Goal: Task Accomplishment & Management: Complete application form

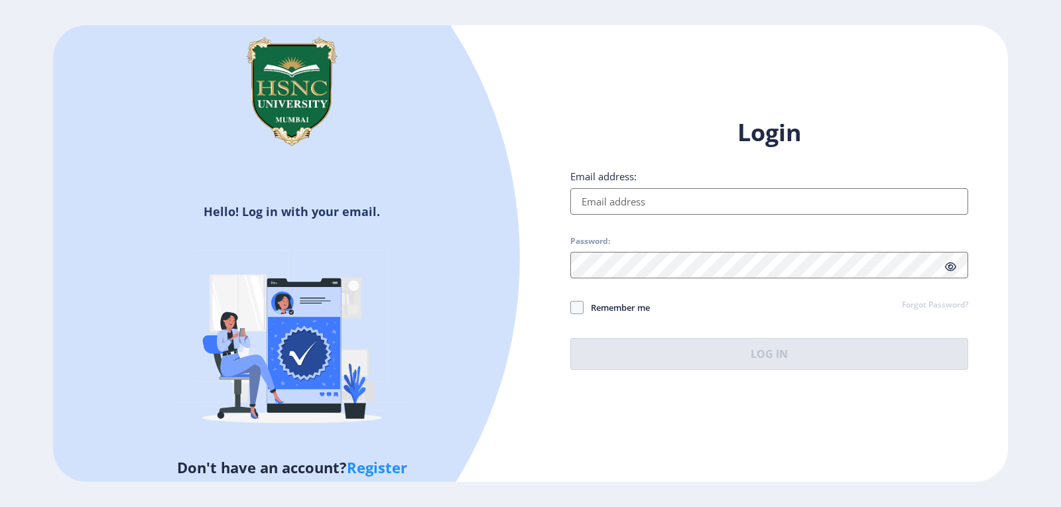
type input "[EMAIL_ADDRESS][DOMAIN_NAME]"
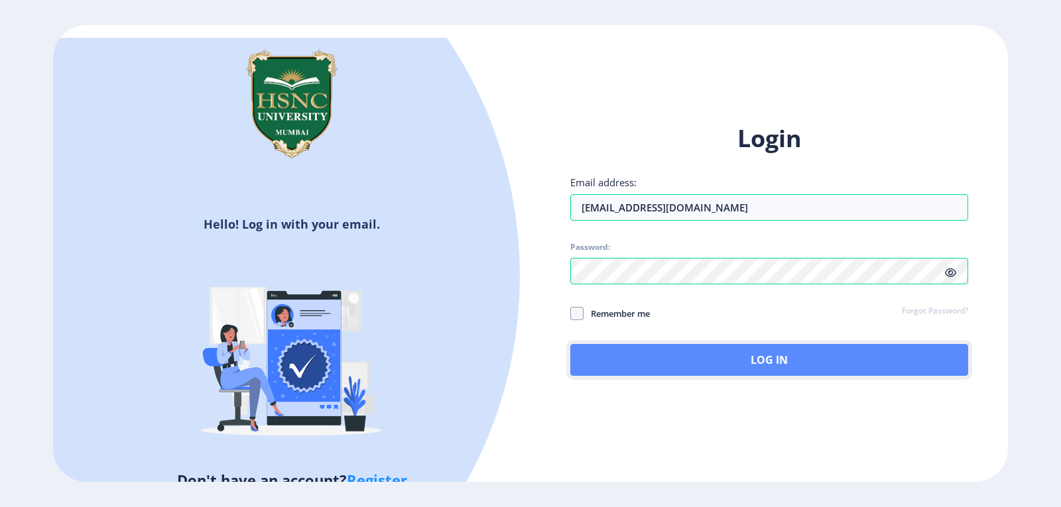
click at [717, 363] on button "Log In" at bounding box center [769, 360] width 398 height 32
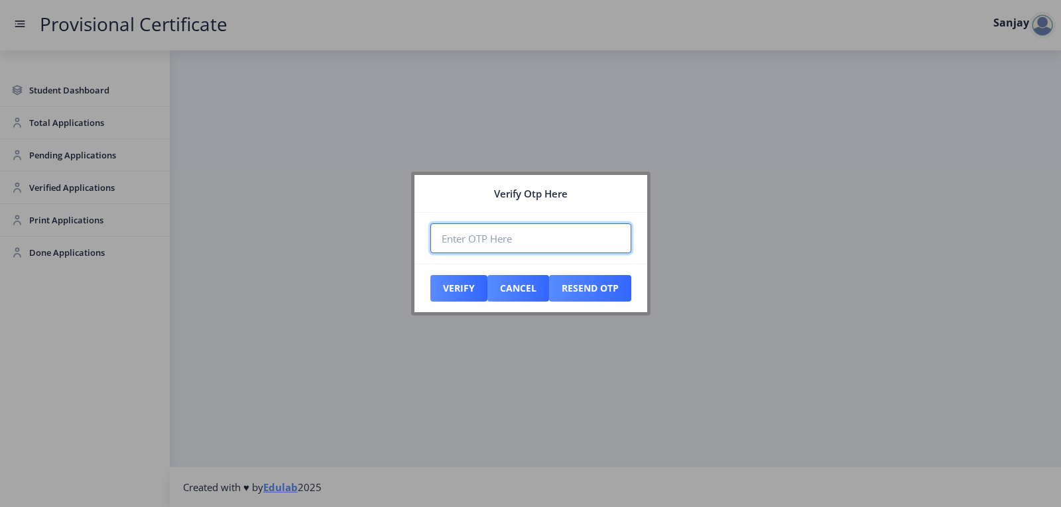
paste input "478155"
type input "478155"
click at [452, 298] on button "Verify" at bounding box center [458, 288] width 57 height 27
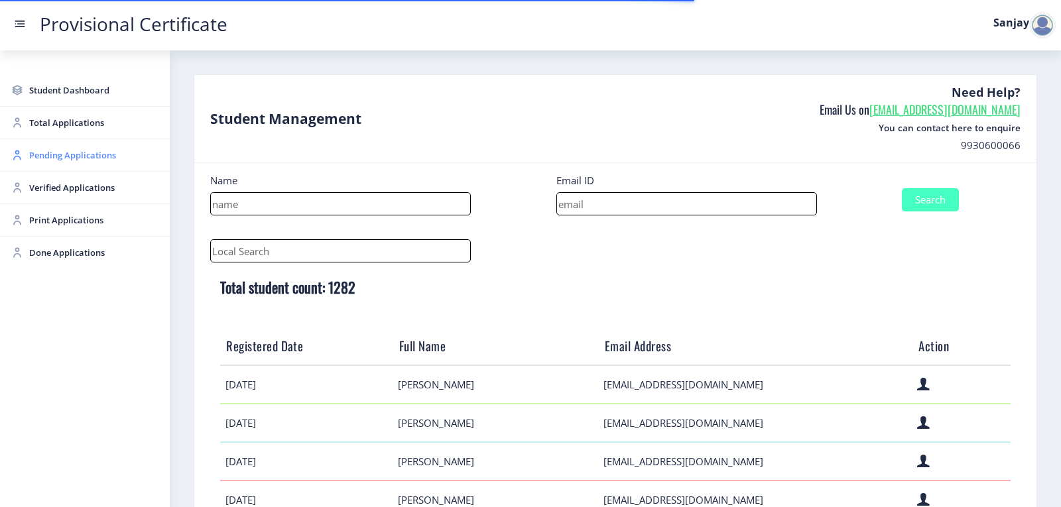
click at [38, 154] on span "Pending Applications" at bounding box center [94, 155] width 130 height 16
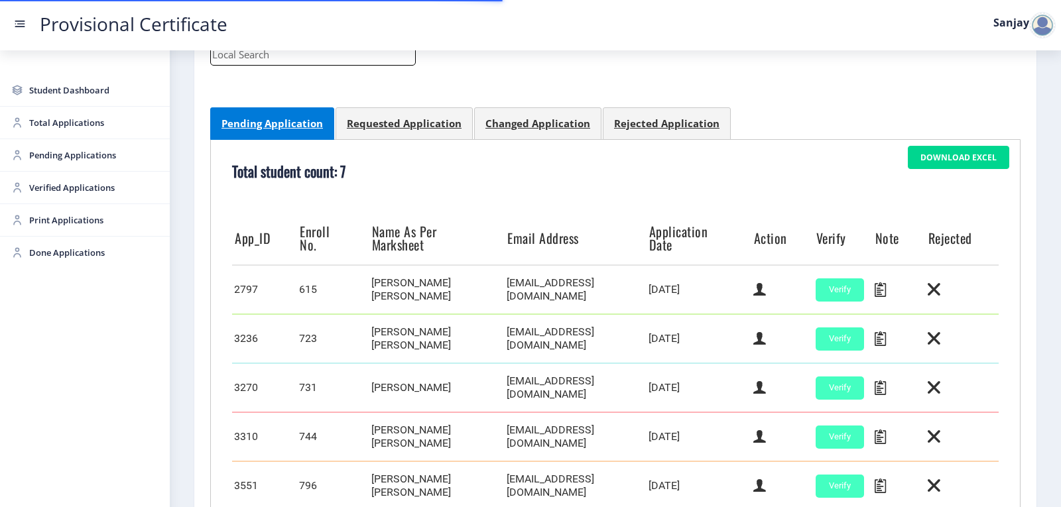
scroll to position [418, 0]
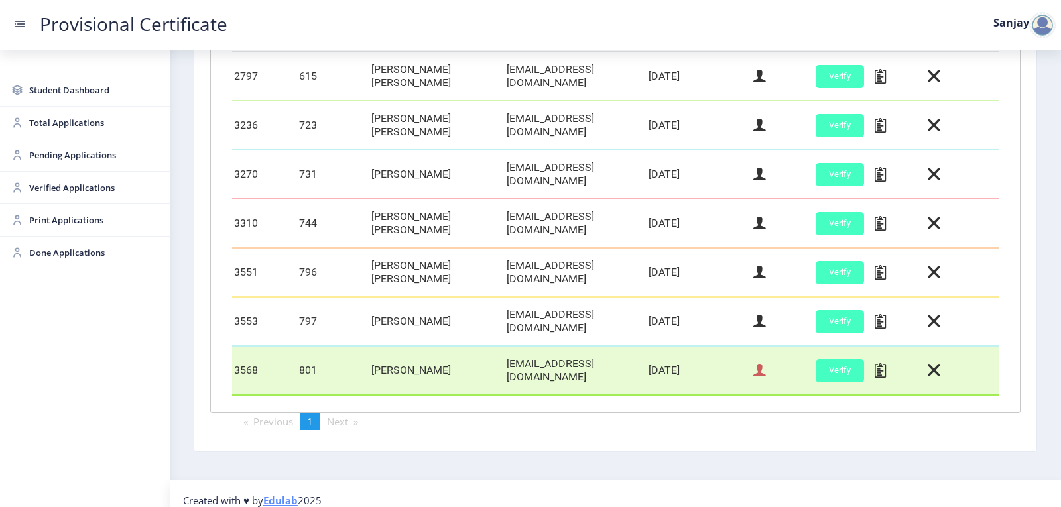
click at [755, 365] on icon at bounding box center [759, 370] width 13 height 17
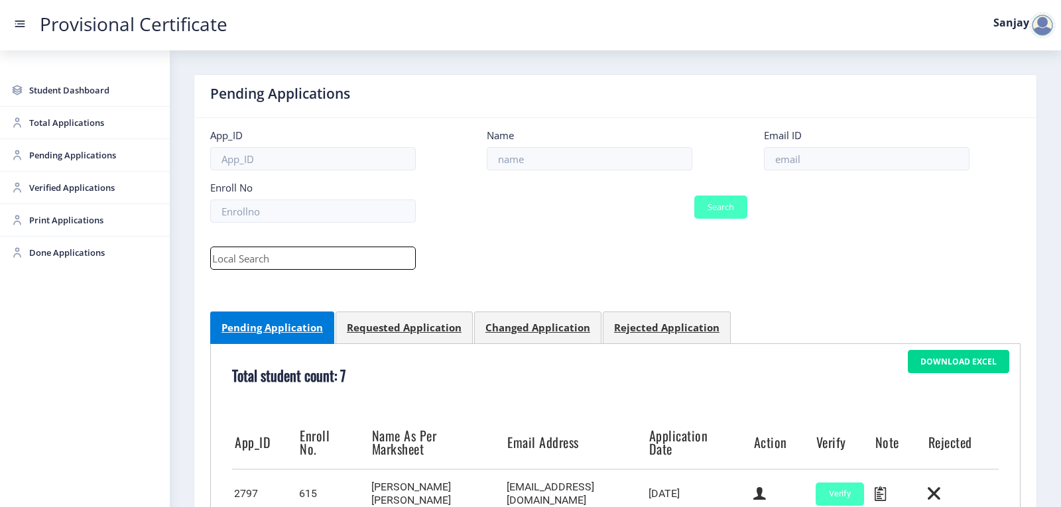
select select "March"
select select "A"
select select "Regular"
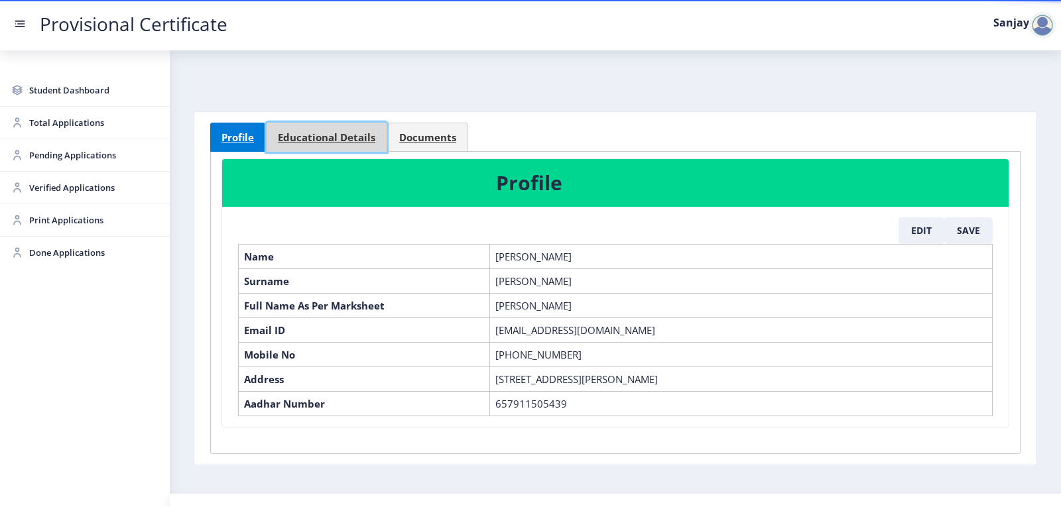
click at [369, 139] on span "Educational Details" at bounding box center [326, 138] width 97 height 10
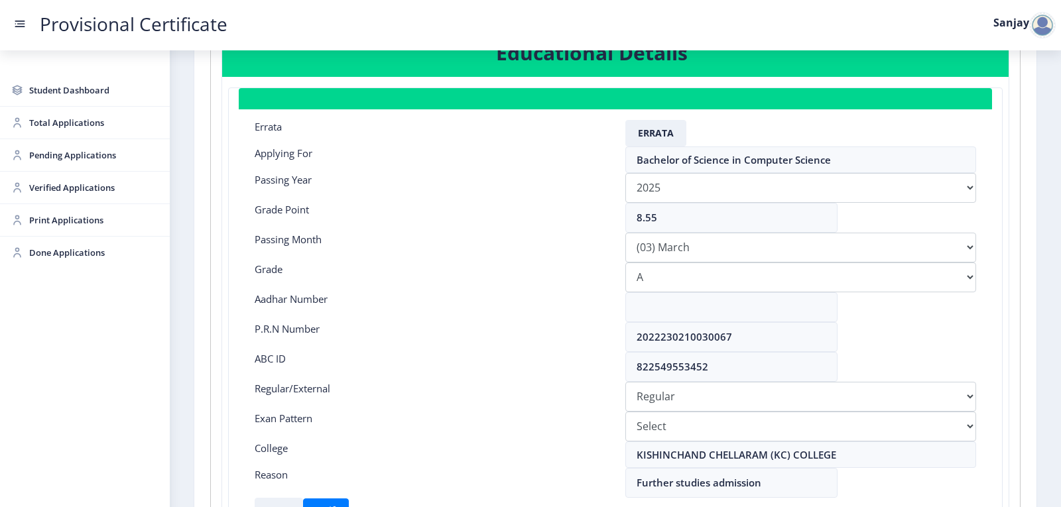
scroll to position [133, 0]
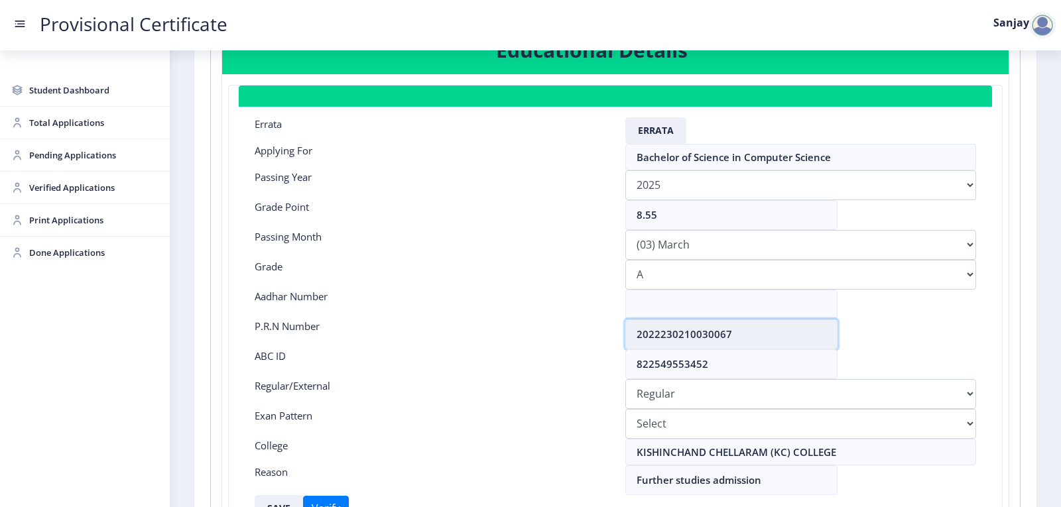
drag, startPoint x: 635, startPoint y: 334, endPoint x: 741, endPoint y: 343, distance: 106.5
click at [741, 343] on input "2022230210030067" at bounding box center [731, 335] width 212 height 30
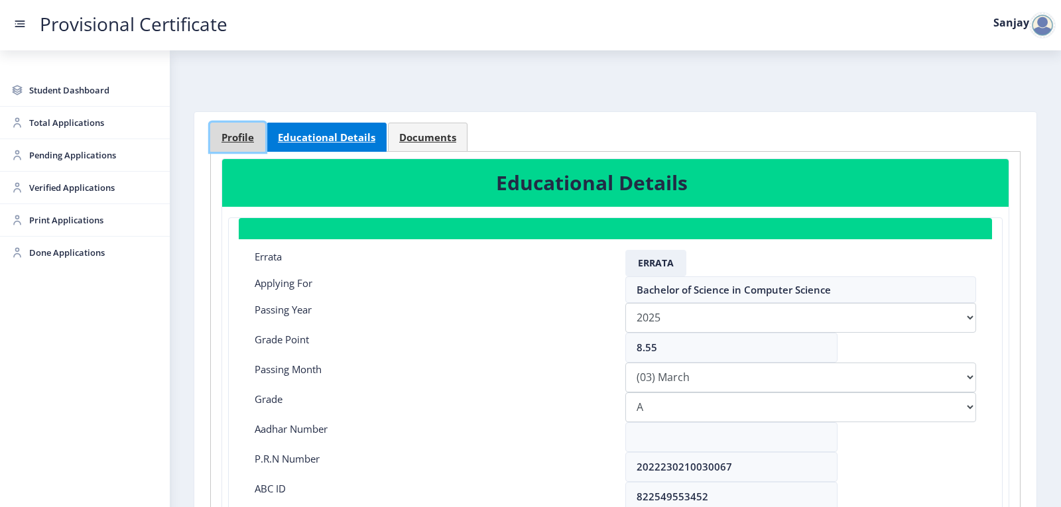
click at [239, 135] on span "Profile" at bounding box center [237, 138] width 32 height 10
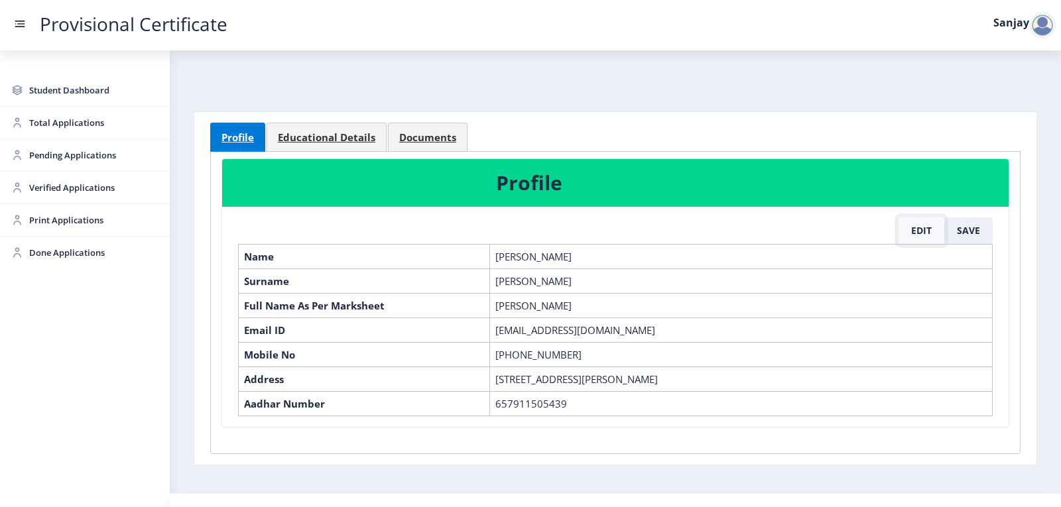
click at [917, 231] on button "Edit" at bounding box center [921, 230] width 46 height 27
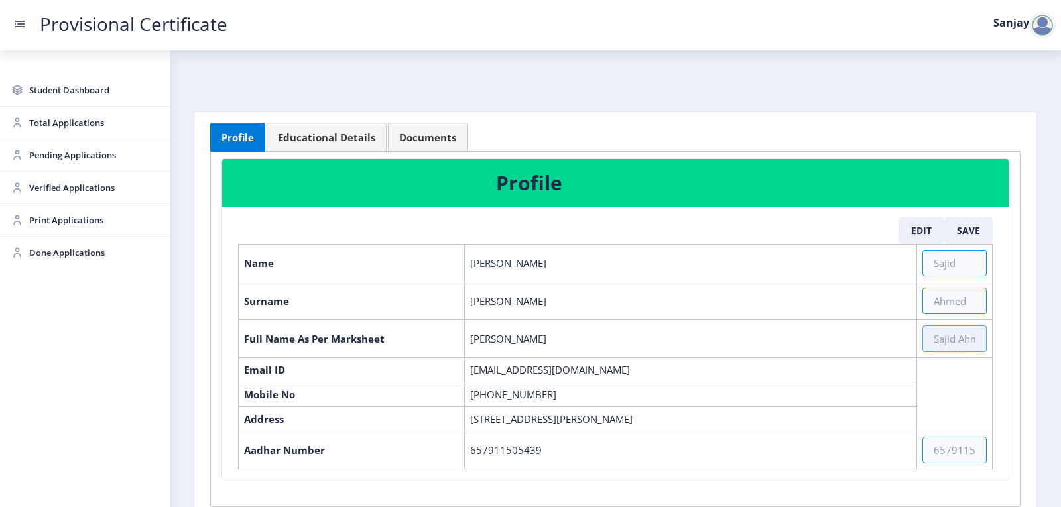
click at [951, 344] on input "text" at bounding box center [954, 338] width 64 height 27
paste input "[PERSON_NAME] ANISUL [PERSON_NAME]"
type input "[PERSON_NAME] ANISUL [PERSON_NAME]"
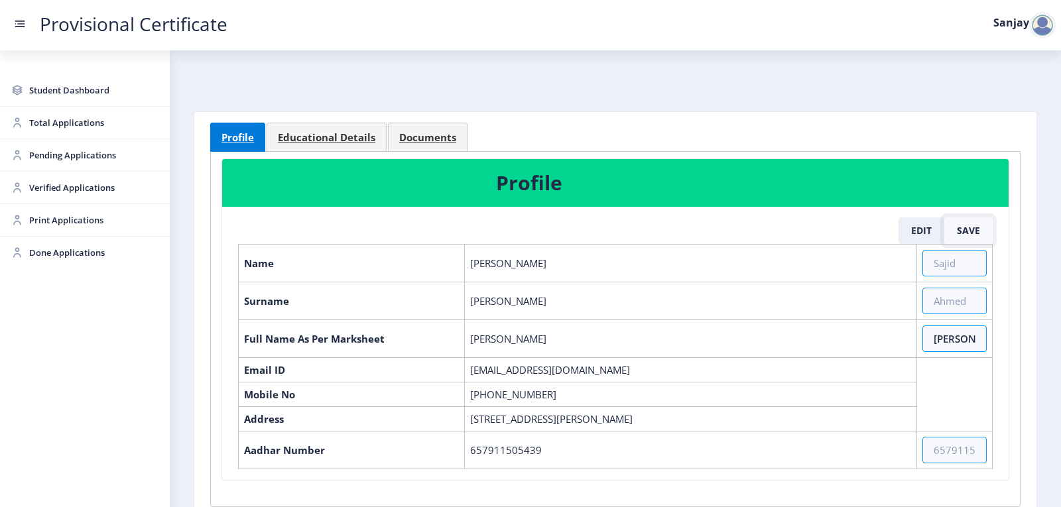
click at [978, 231] on button "Save" at bounding box center [968, 230] width 48 height 27
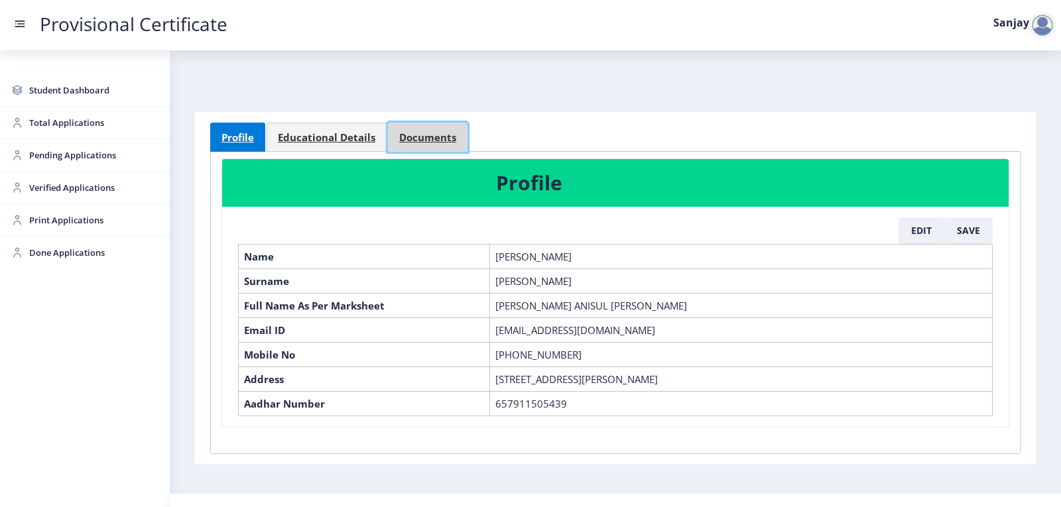
click at [424, 141] on span "Documents" at bounding box center [427, 138] width 57 height 10
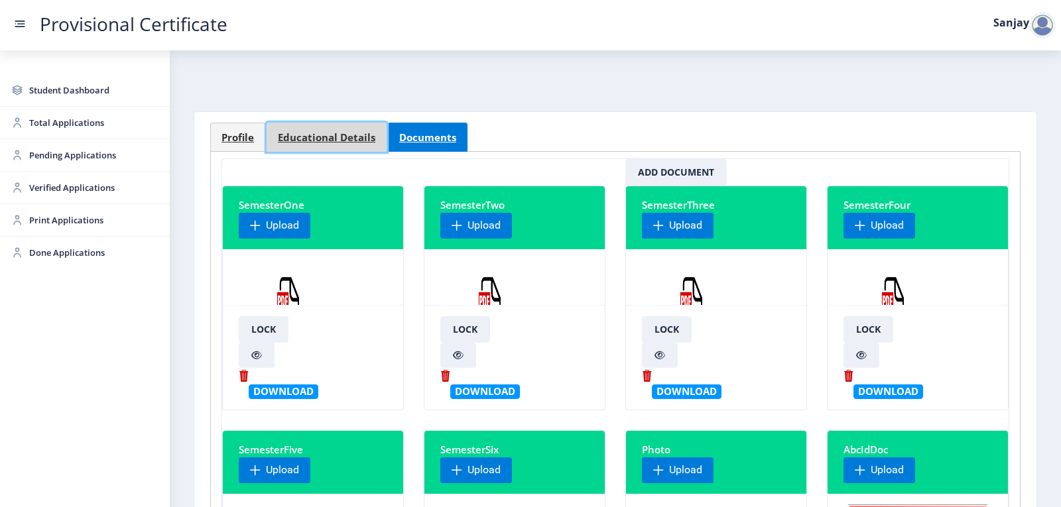
click at [313, 137] on span "Educational Details" at bounding box center [326, 138] width 97 height 10
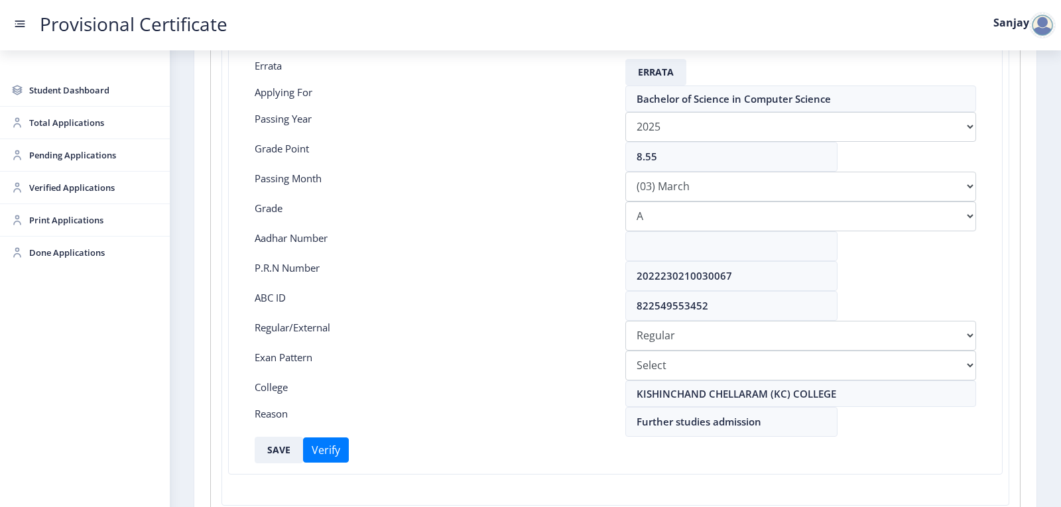
scroll to position [265, 0]
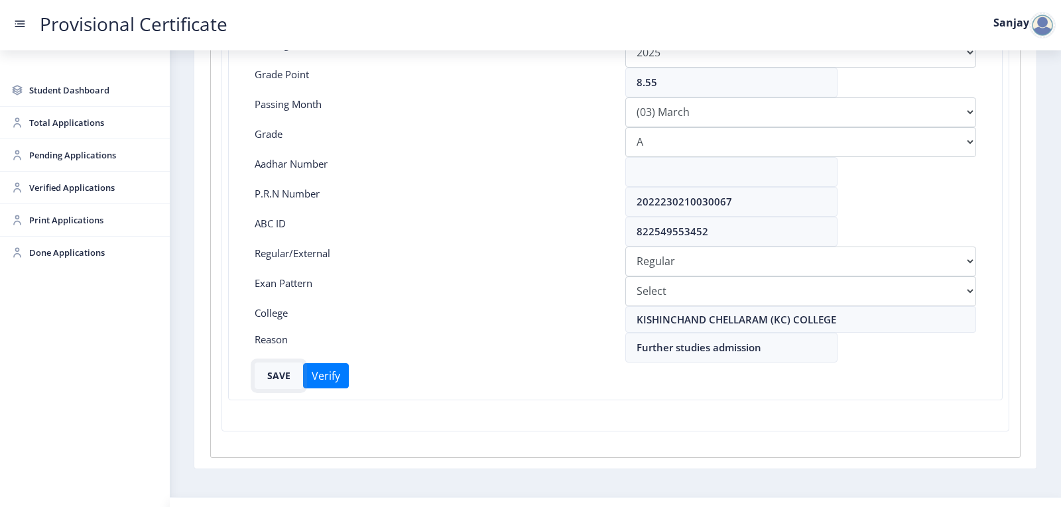
click at [280, 369] on button "SAVE" at bounding box center [279, 376] width 48 height 27
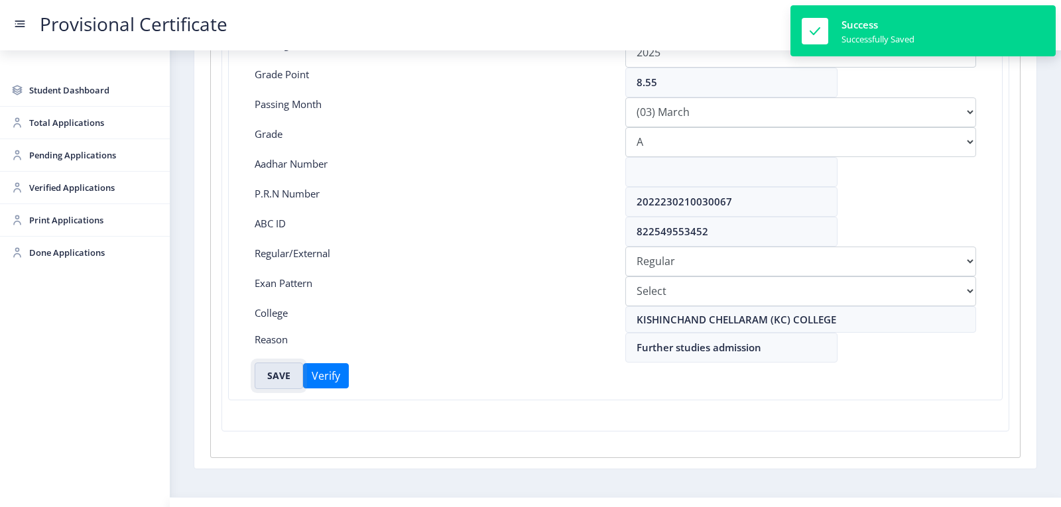
scroll to position [0, 0]
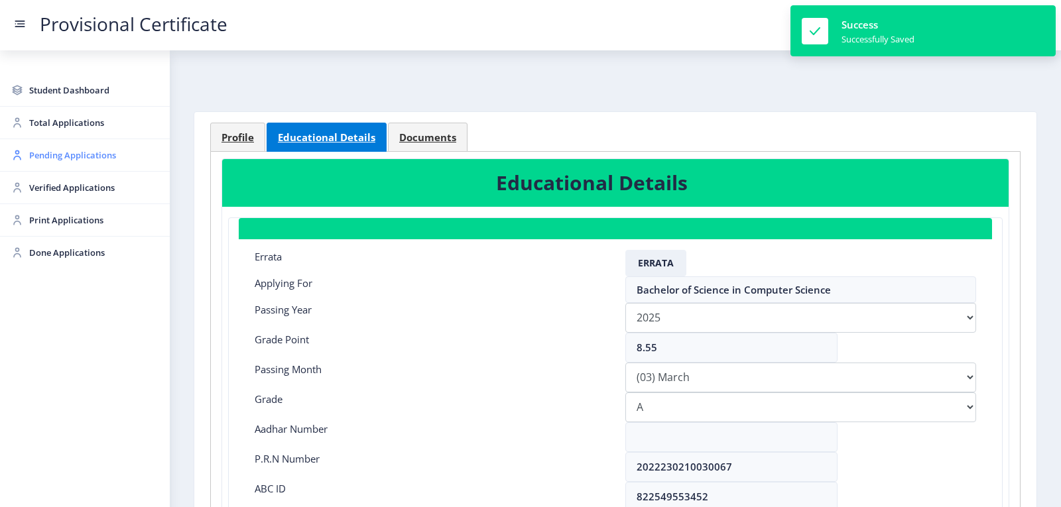
click at [77, 152] on span "Pending Applications" at bounding box center [94, 155] width 130 height 16
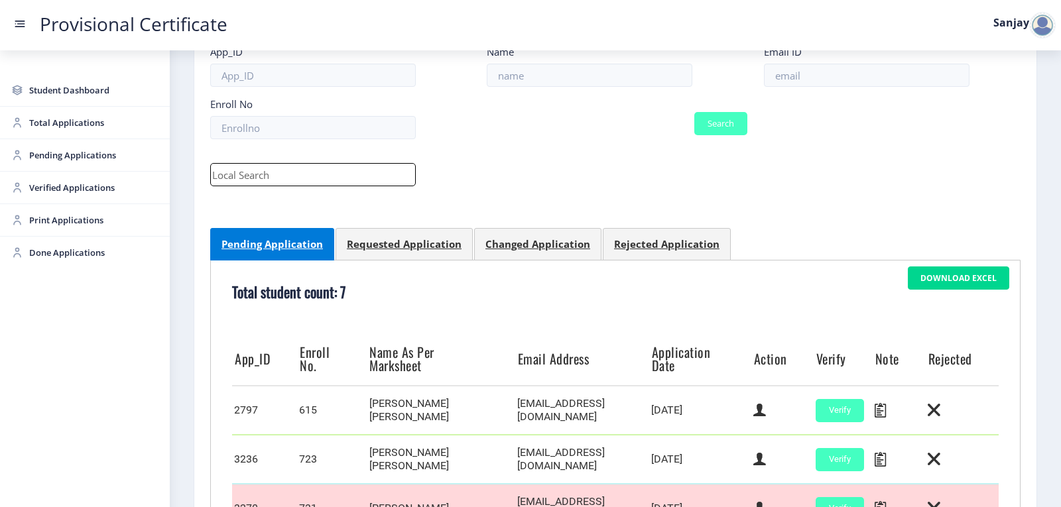
scroll to position [421, 0]
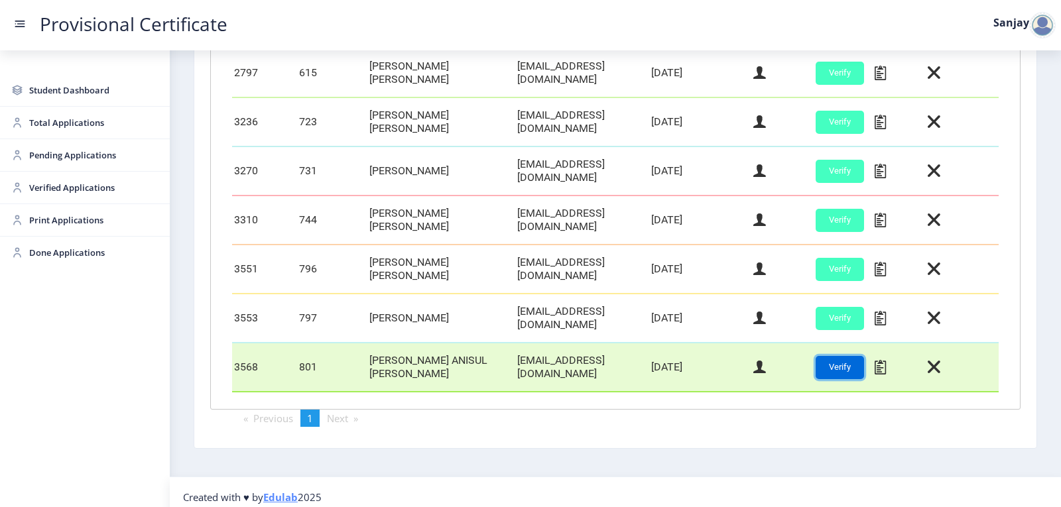
click at [834, 356] on button "Verify" at bounding box center [839, 367] width 48 height 23
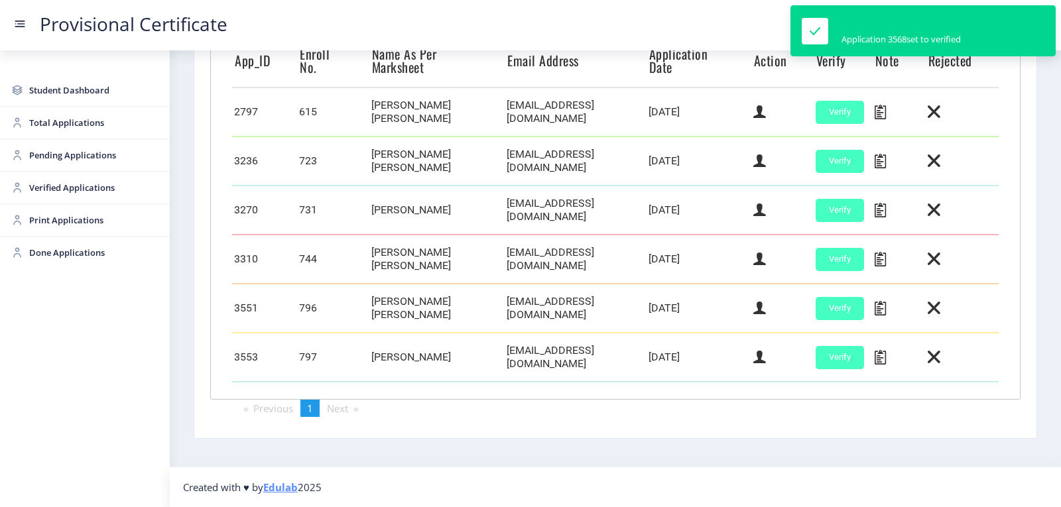
scroll to position [372, 0]
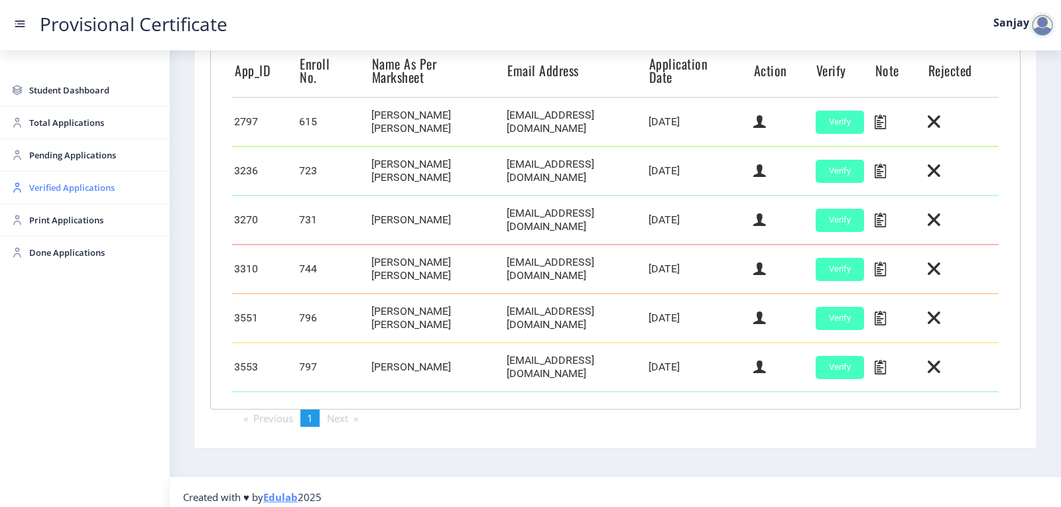
click at [45, 184] on span "Verified Applications" at bounding box center [94, 188] width 130 height 16
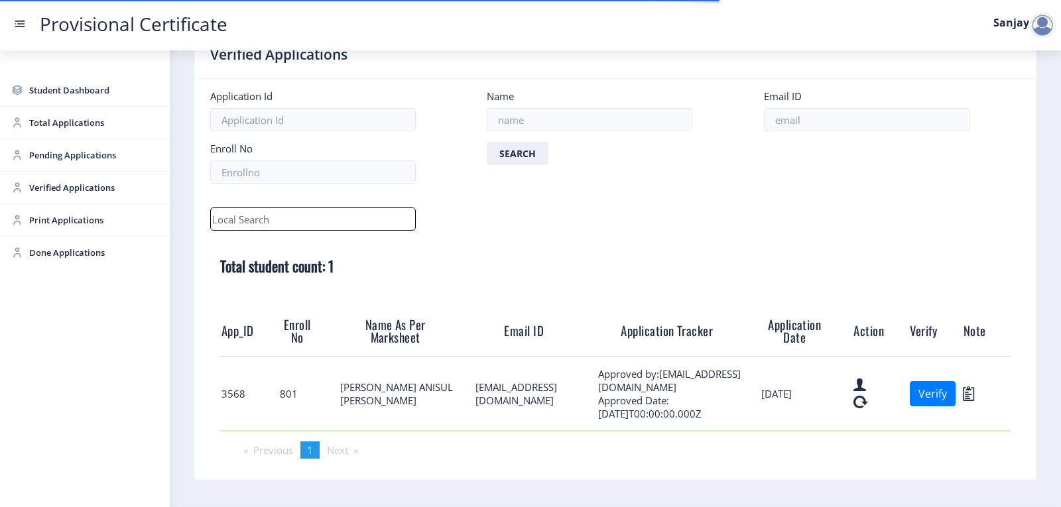
scroll to position [81, 0]
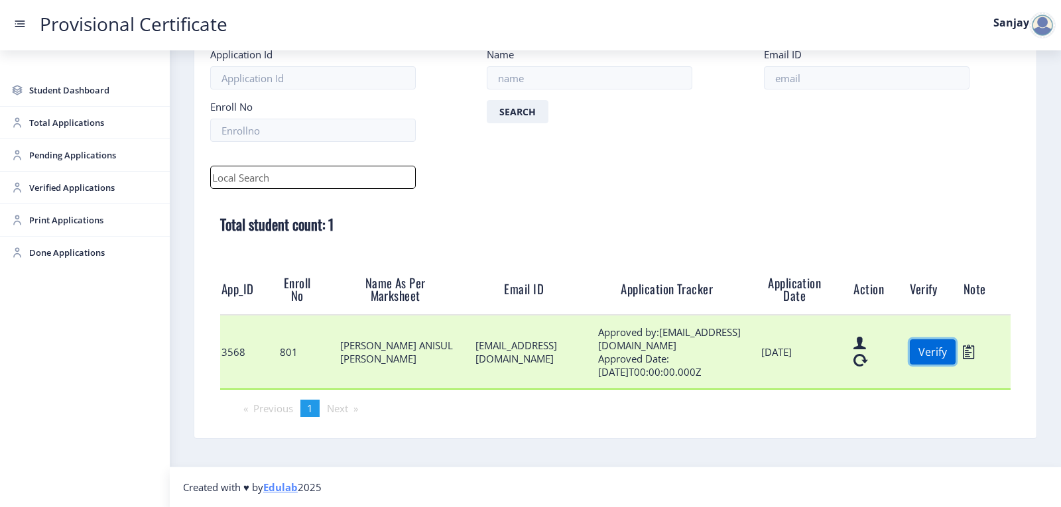
click at [936, 357] on button "Verify" at bounding box center [932, 351] width 46 height 25
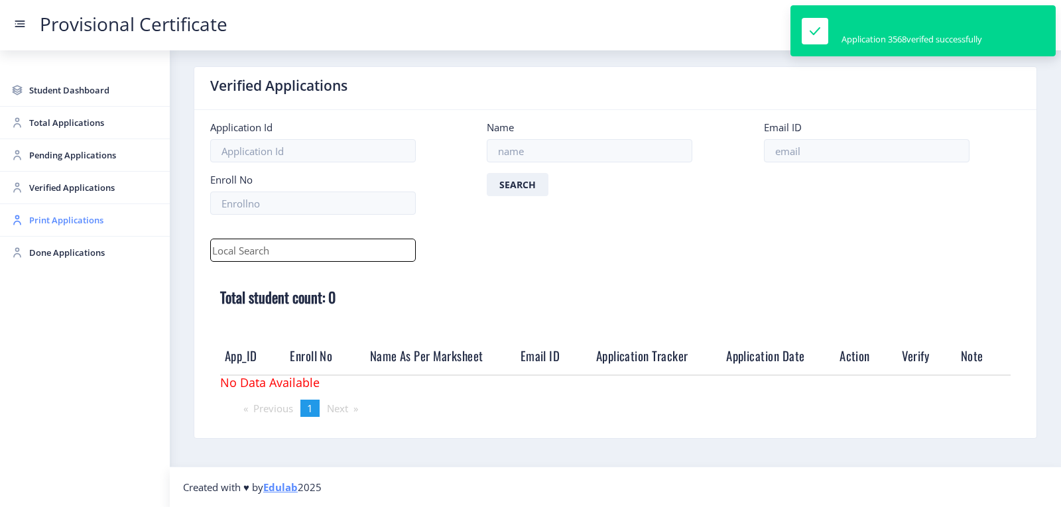
click at [38, 218] on span "Print Applications" at bounding box center [94, 220] width 130 height 16
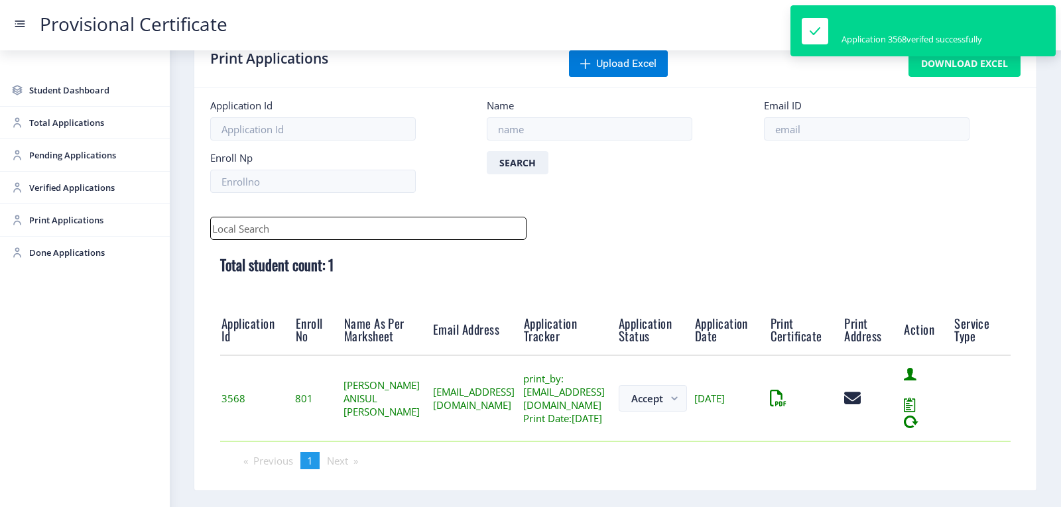
scroll to position [103, 0]
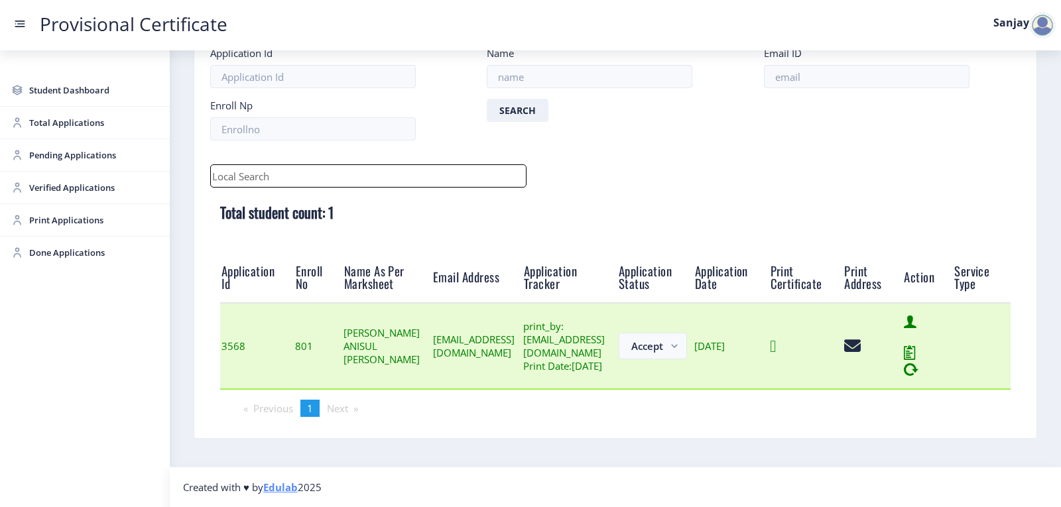
click at [776, 343] on icon at bounding box center [773, 346] width 6 height 17
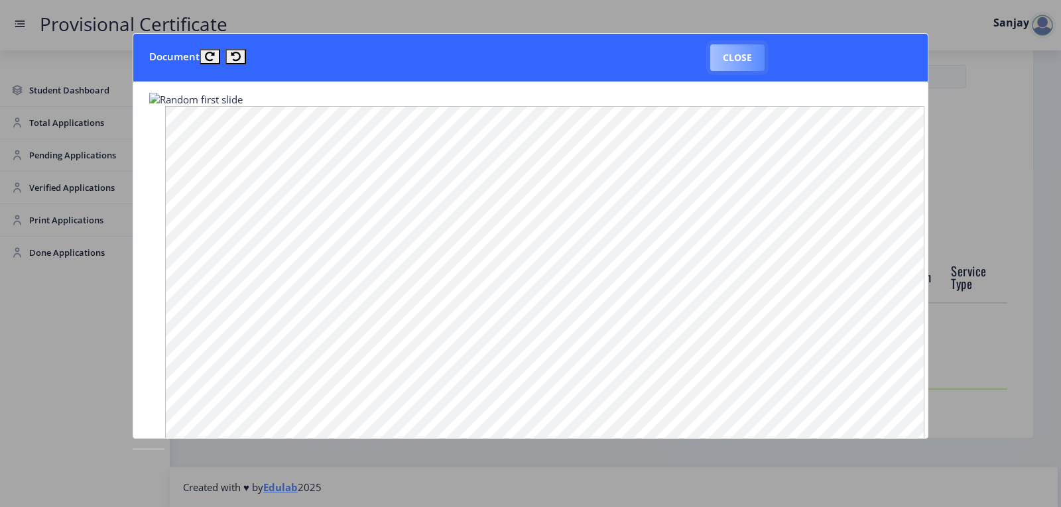
click at [730, 58] on button "Close" at bounding box center [737, 57] width 54 height 27
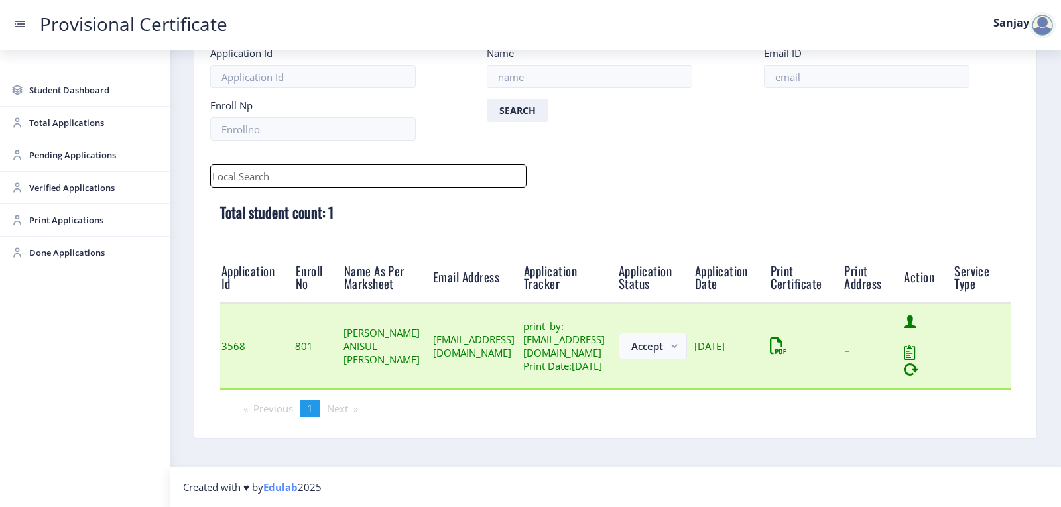
click at [850, 345] on icon at bounding box center [847, 346] width 6 height 17
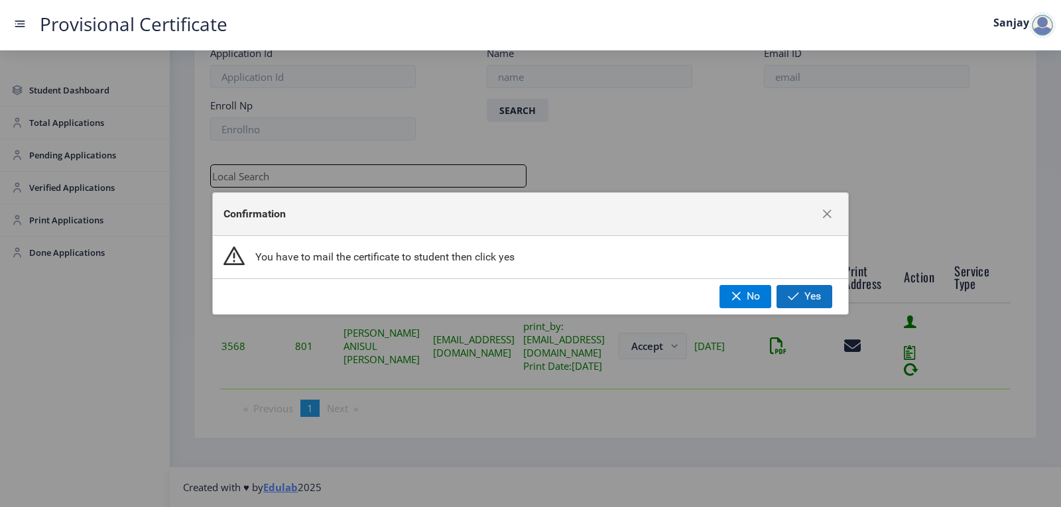
click at [793, 297] on span "button" at bounding box center [793, 296] width 11 height 11
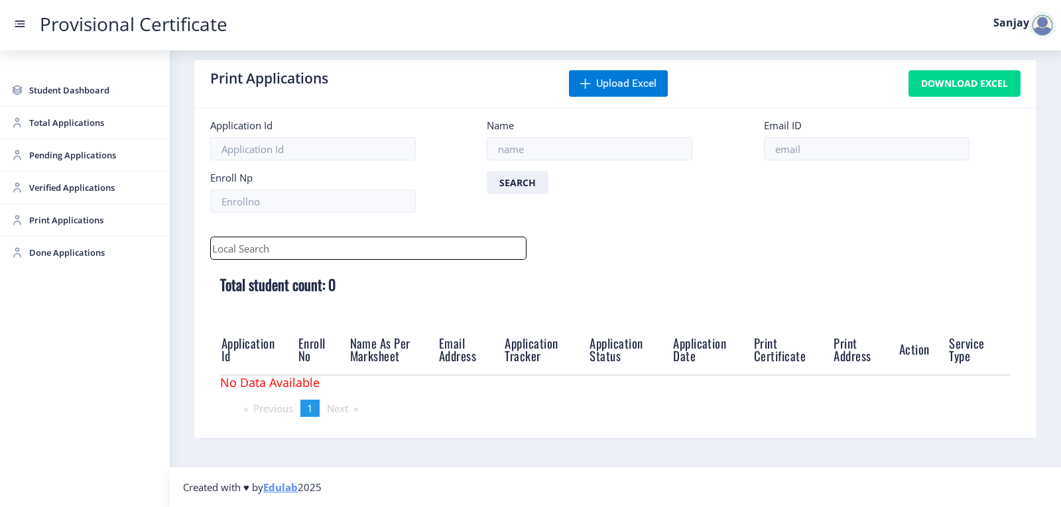
scroll to position [15, 0]
click at [1039, 30] on div at bounding box center [1042, 25] width 27 height 27
click at [1012, 94] on span "Log out" at bounding box center [1007, 97] width 85 height 16
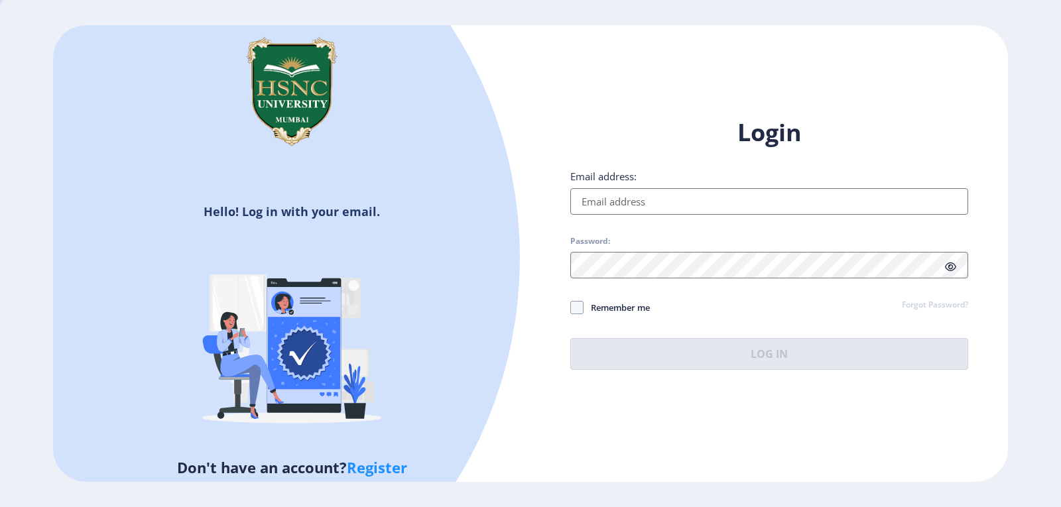
type input "[EMAIL_ADDRESS][DOMAIN_NAME]"
